Goal: Find specific page/section: Find specific page/section

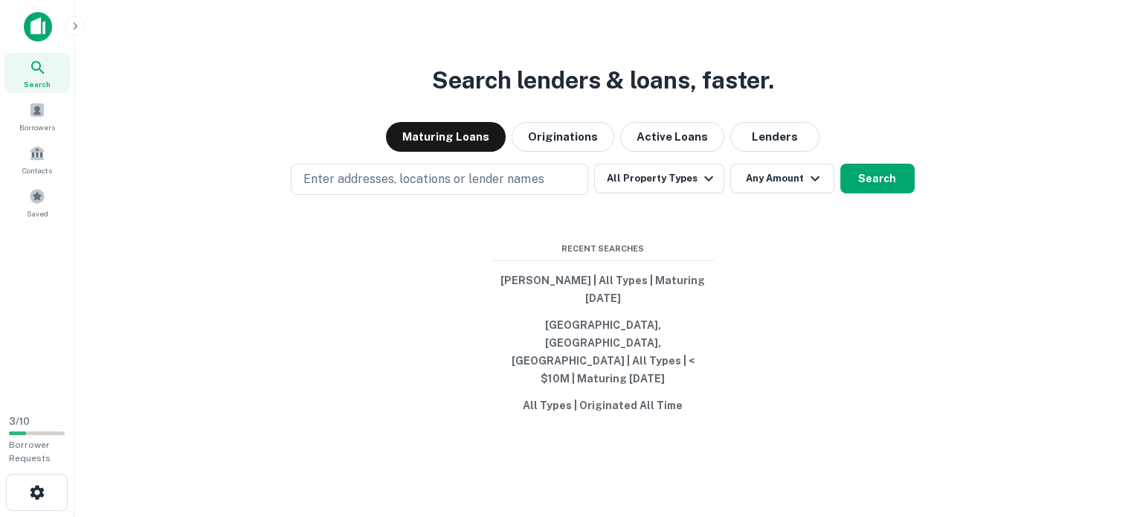
click at [48, 24] on img at bounding box center [38, 27] width 28 height 30
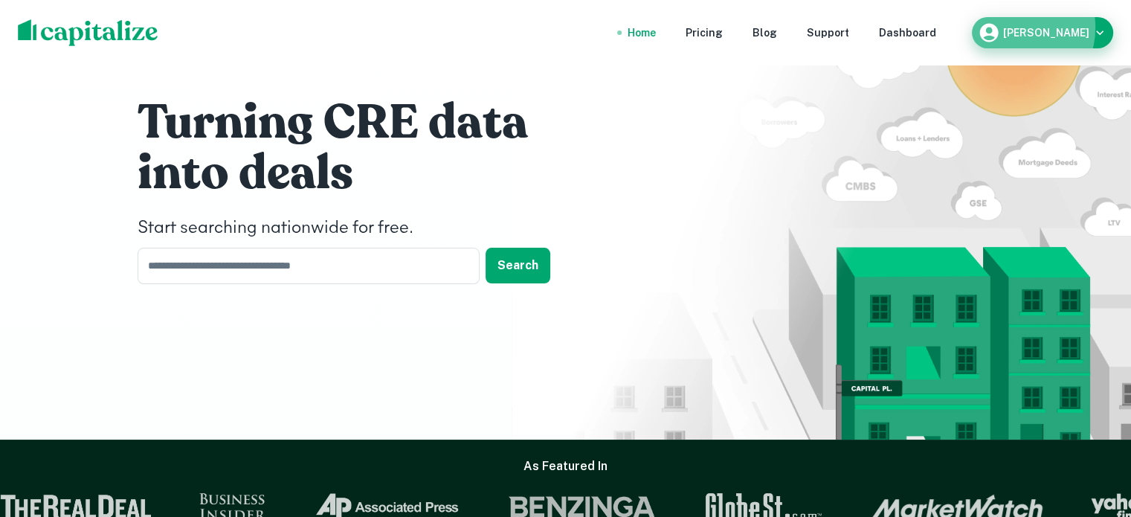
click at [1029, 28] on h6 "[PERSON_NAME]" at bounding box center [1046, 33] width 86 height 10
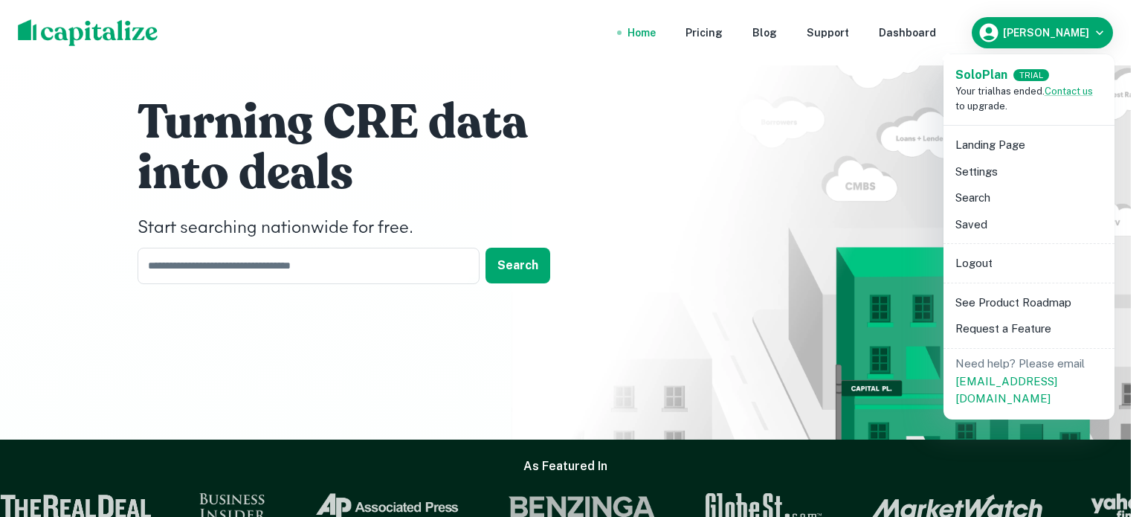
click at [931, 29] on div at bounding box center [571, 258] width 1142 height 517
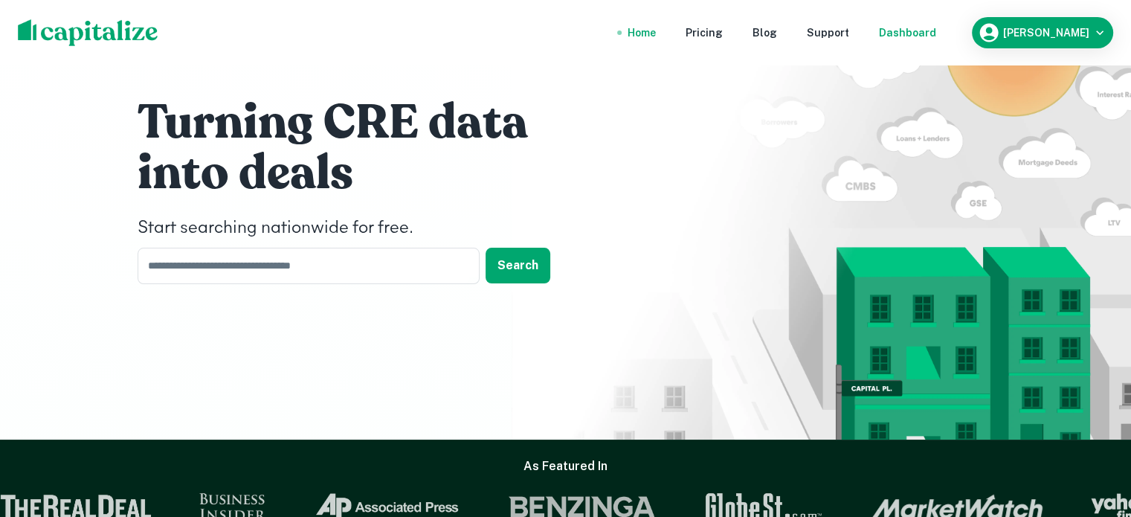
click at [932, 29] on div "Dashboard" at bounding box center [907, 33] width 57 height 16
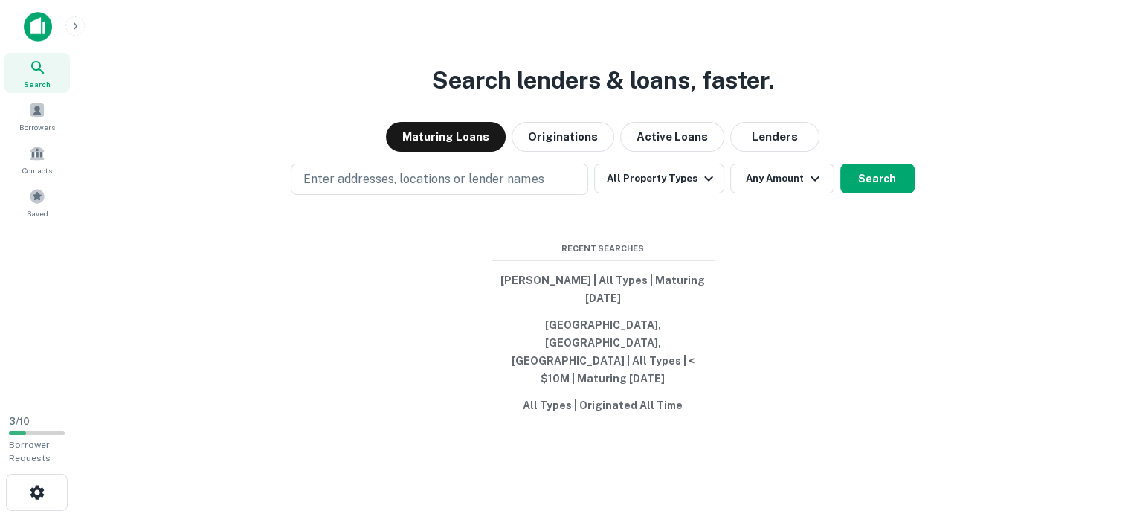
click at [58, 29] on div at bounding box center [98, 27] width 149 height 30
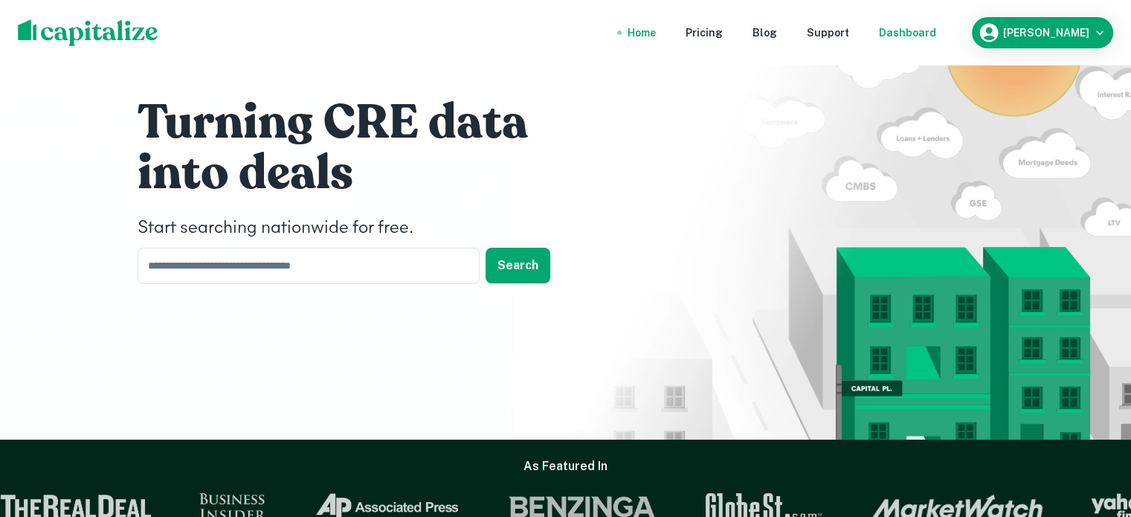
click at [922, 28] on div "Dashboard" at bounding box center [907, 33] width 57 height 16
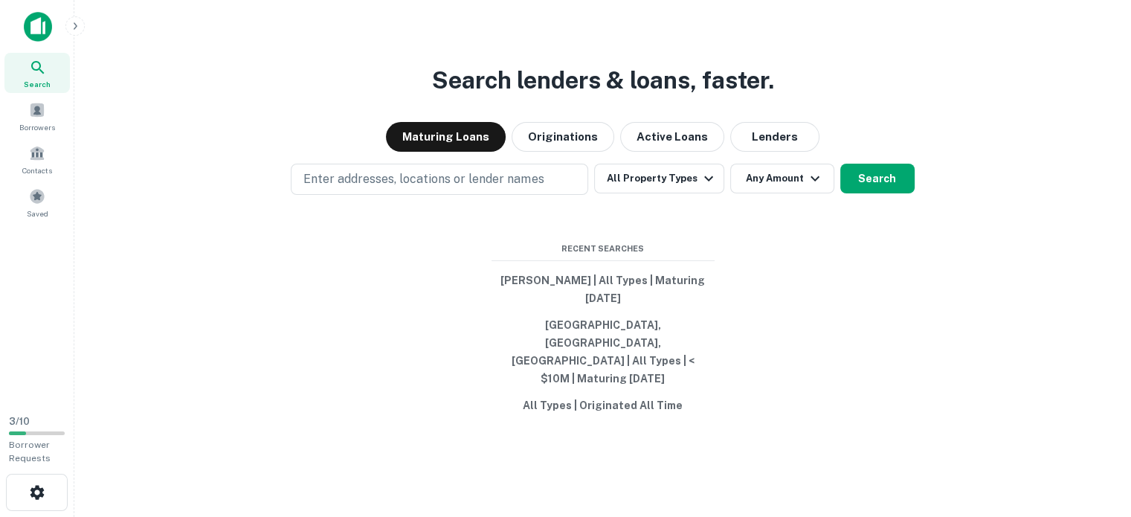
click at [75, 26] on icon "button" at bounding box center [75, 26] width 12 height 12
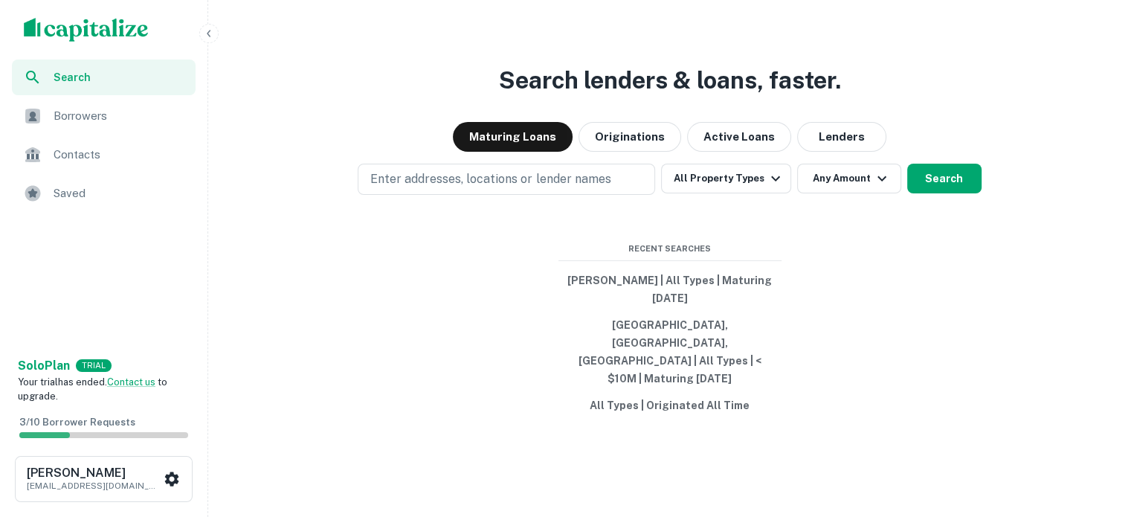
click at [265, 187] on div "Enter addresses, locations or lender names All Property Types Any Amount Search" at bounding box center [669, 179] width 911 height 31
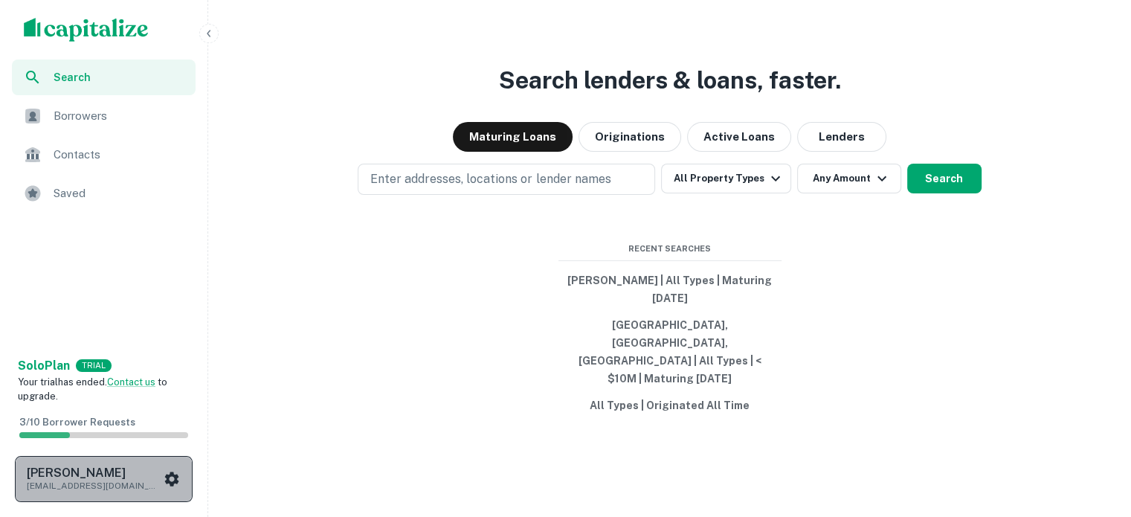
click at [175, 476] on icon "scrollable content" at bounding box center [172, 478] width 14 height 14
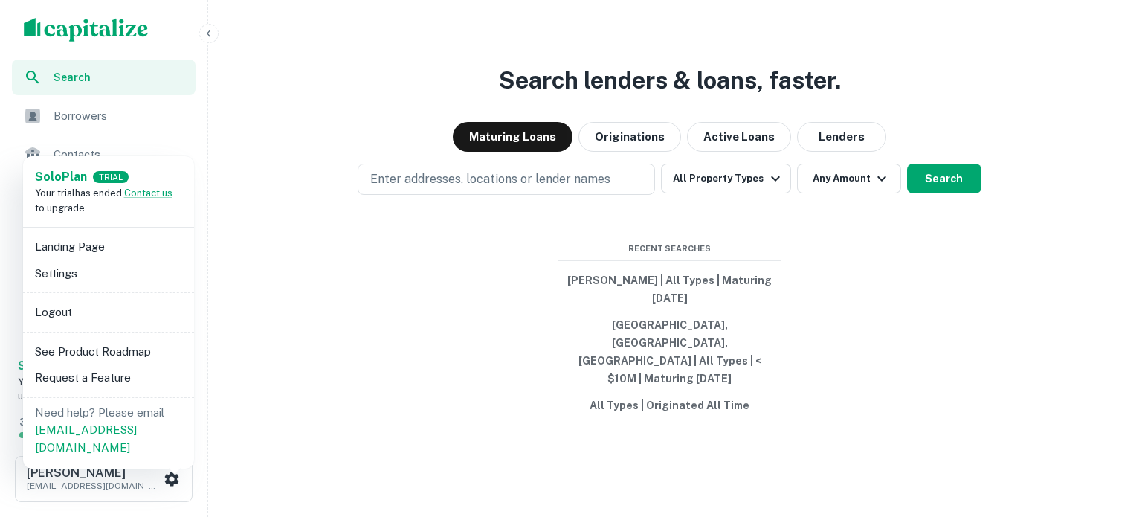
click at [64, 176] on strong "Solo Plan" at bounding box center [61, 176] width 52 height 14
